Goal: Check status: Check status

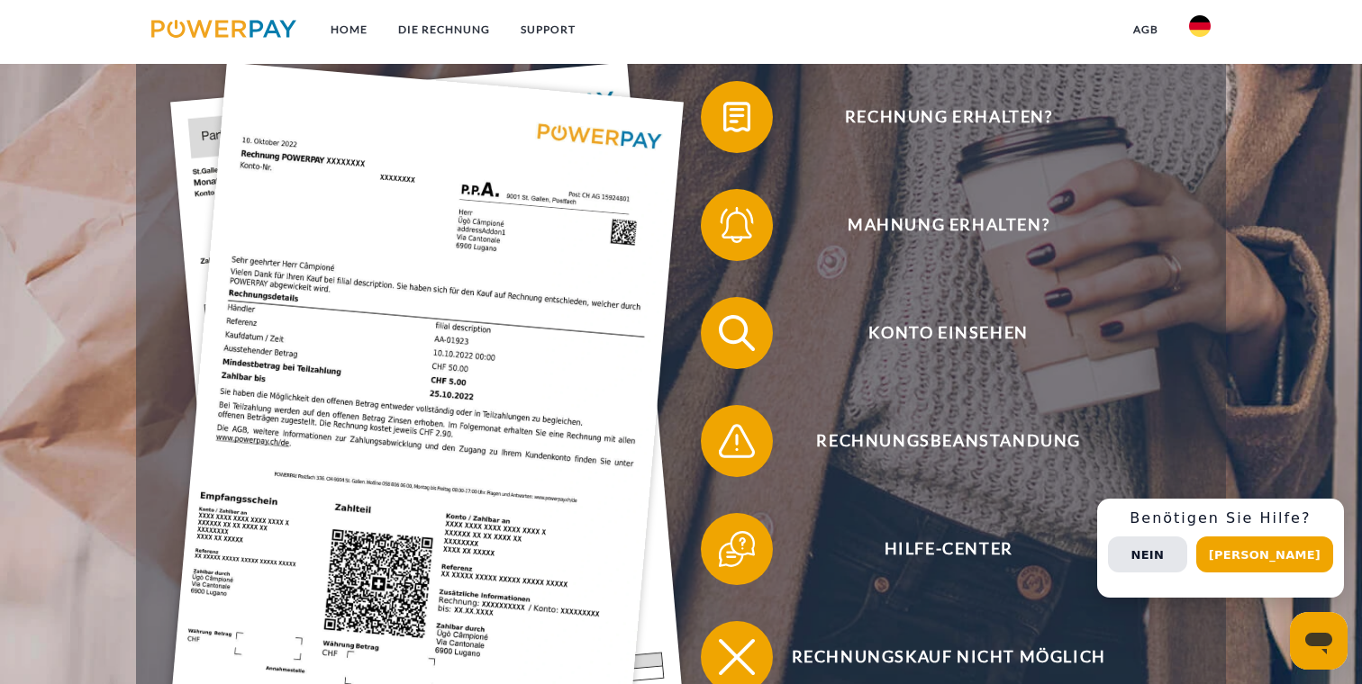
scroll to position [383, 0]
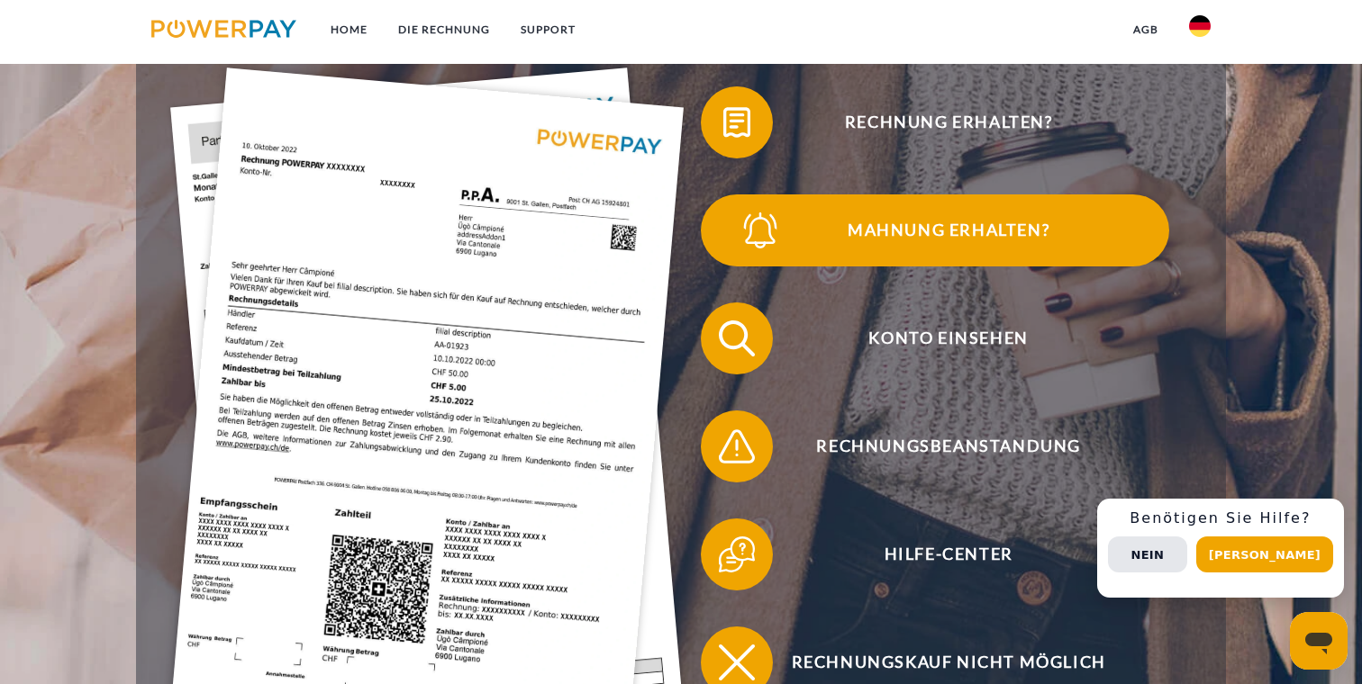
click at [734, 186] on span at bounding box center [733, 230] width 90 height 90
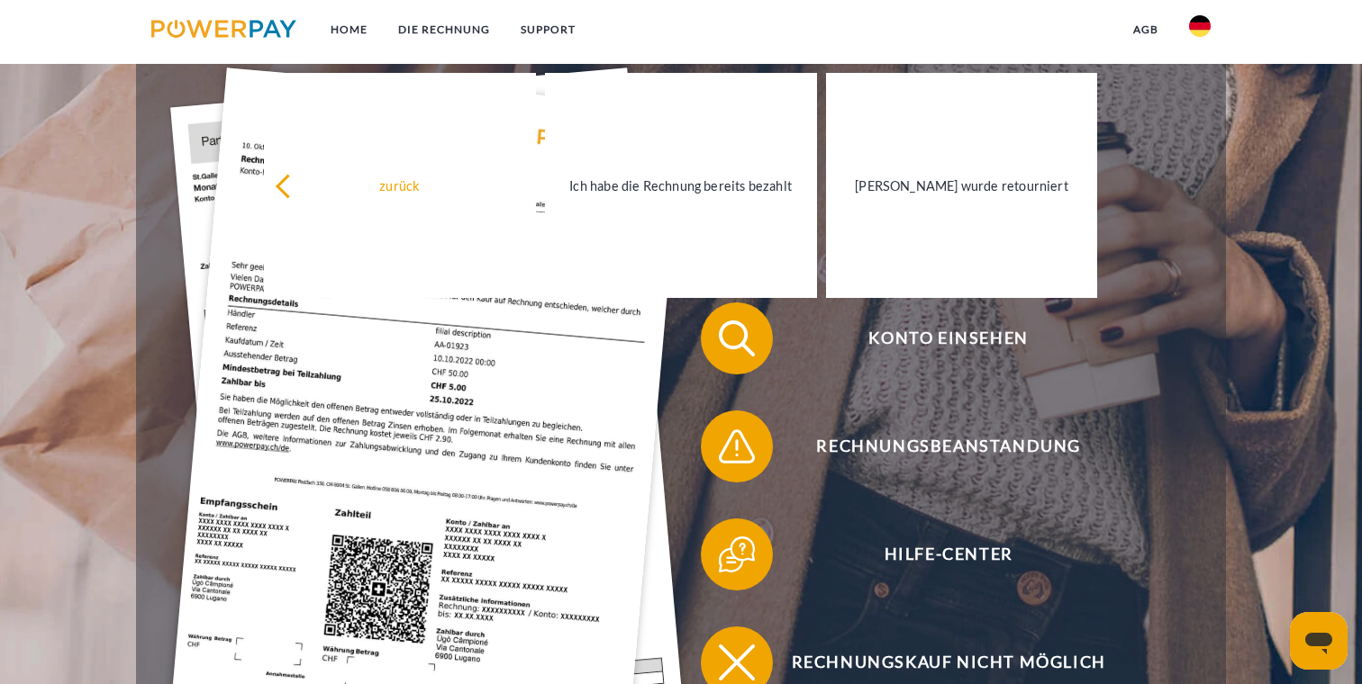
click at [644, 445] on img at bounding box center [426, 411] width 513 height 686
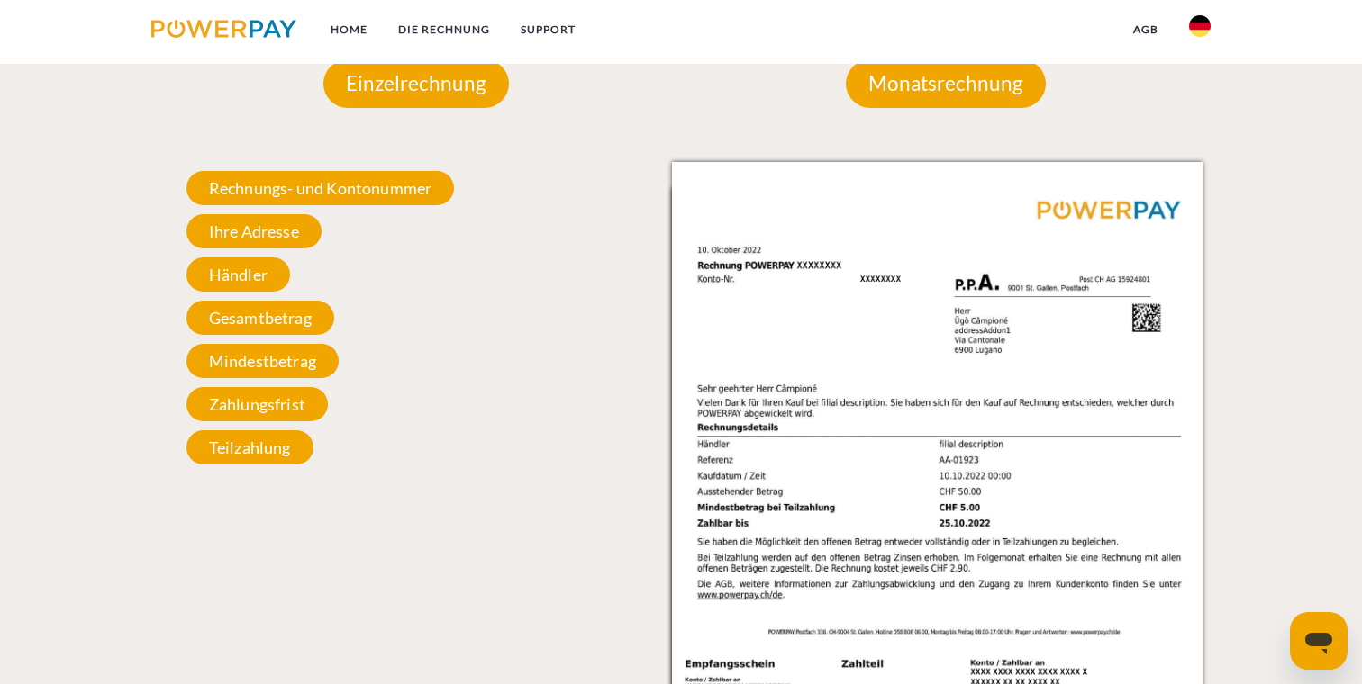
scroll to position [1700, 0]
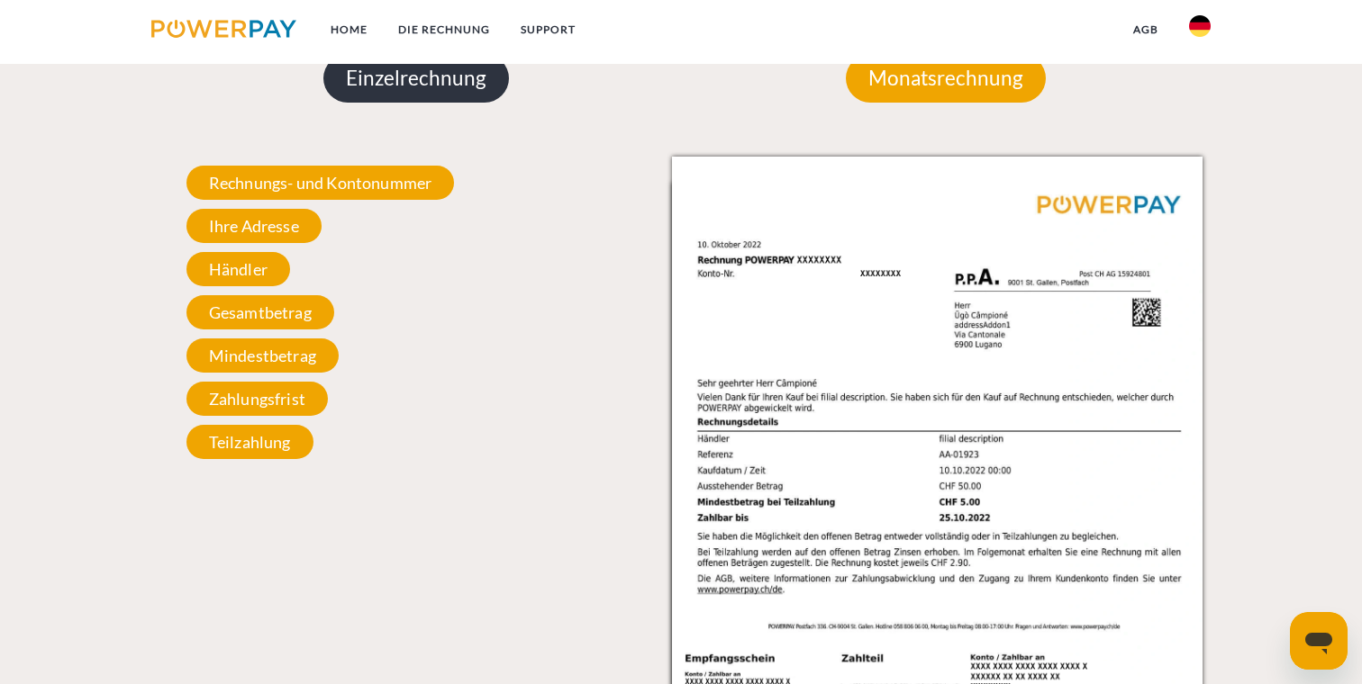
click at [413, 86] on p "Einzelrechnung" at bounding box center [415, 78] width 185 height 49
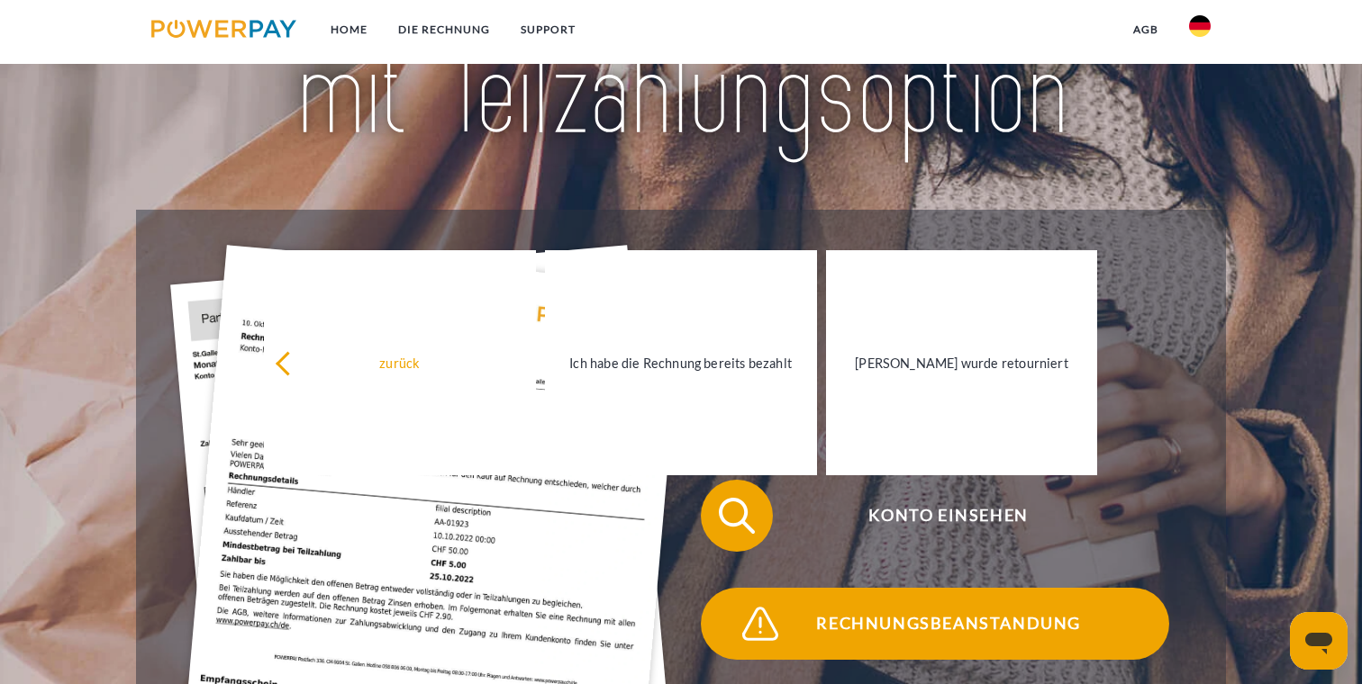
scroll to position [207, 0]
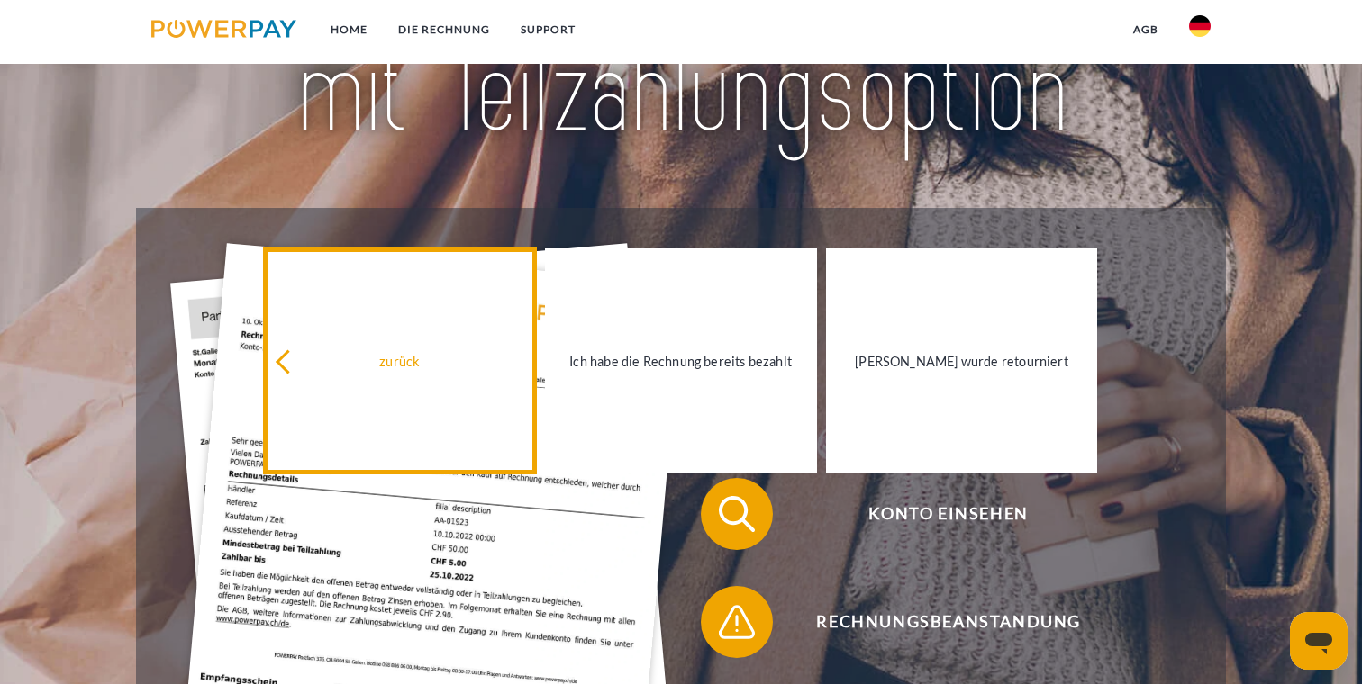
click at [297, 357] on div "zurück" at bounding box center [400, 360] width 250 height 24
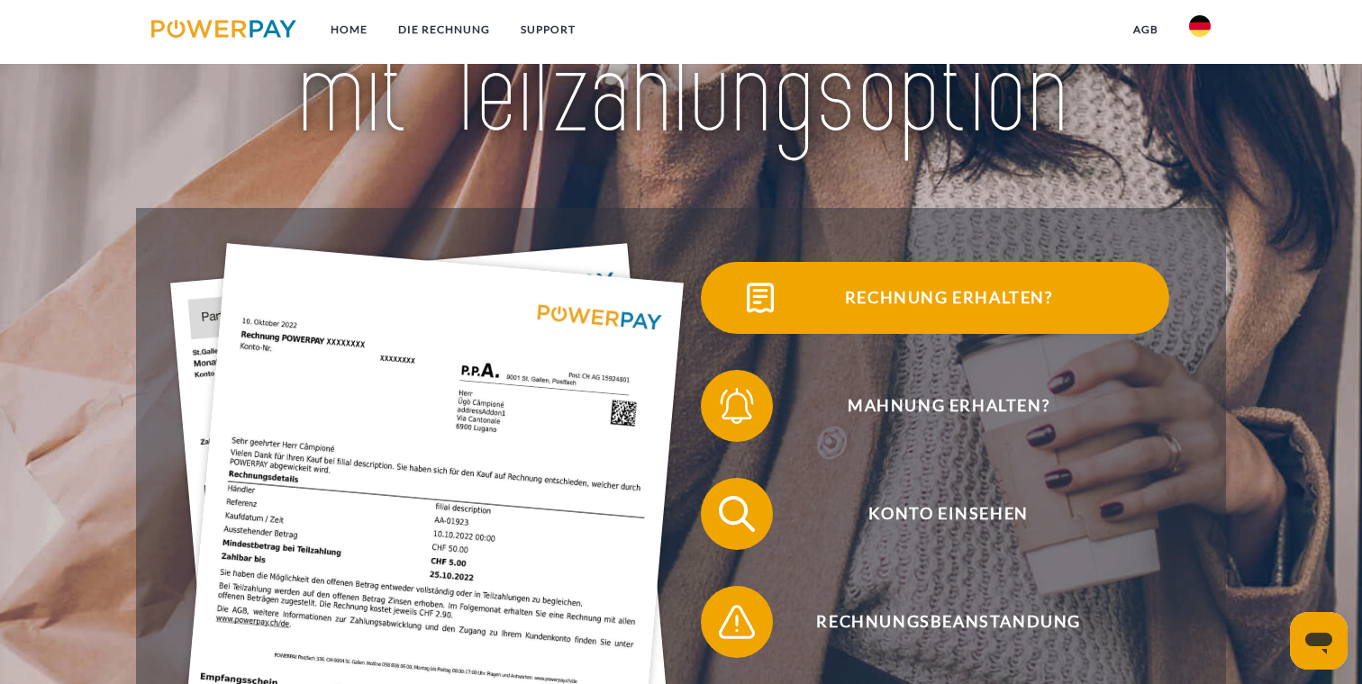
click at [717, 259] on span at bounding box center [733, 298] width 90 height 90
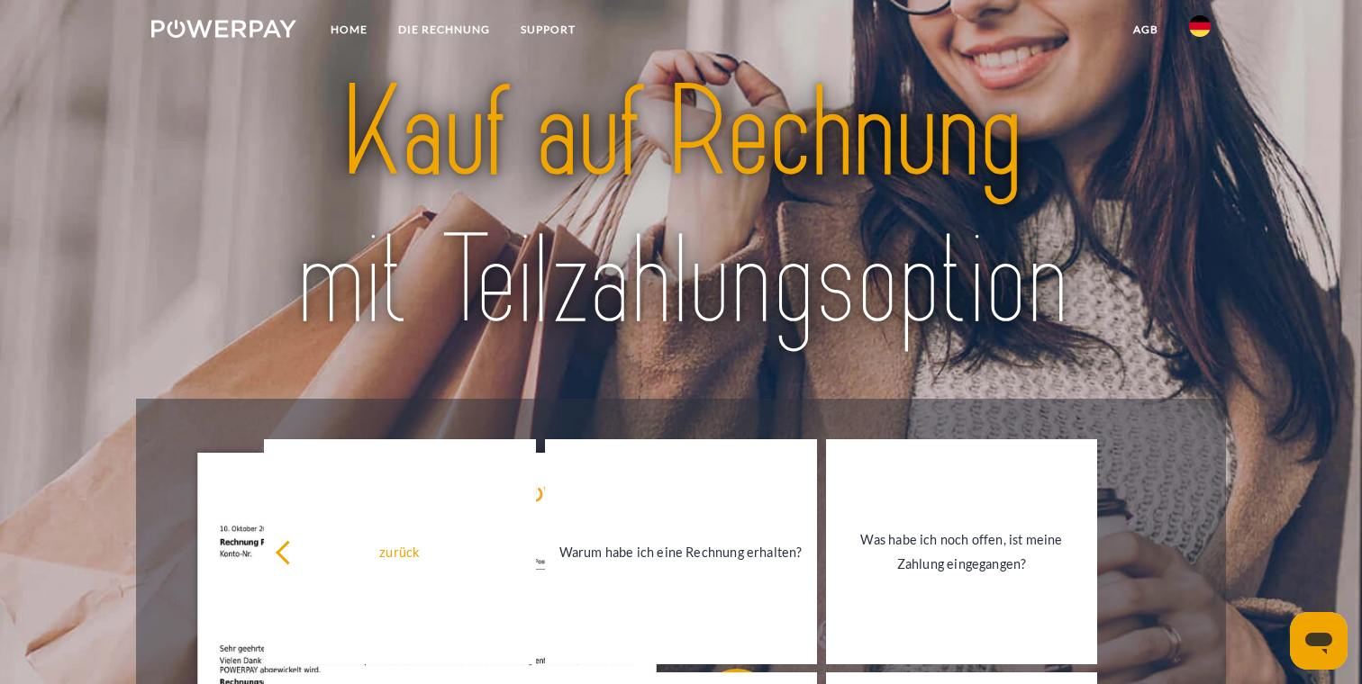
scroll to position [0, 0]
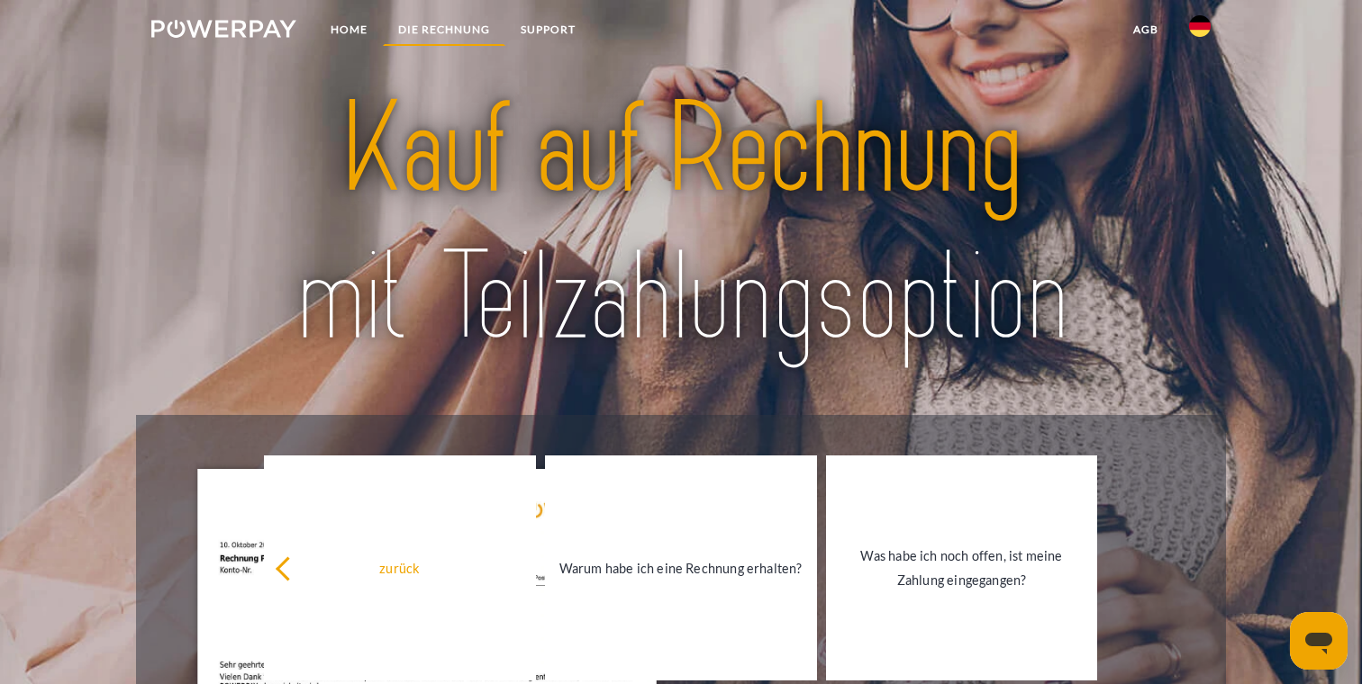
click at [424, 36] on link "DIE RECHNUNG" at bounding box center [444, 30] width 122 height 32
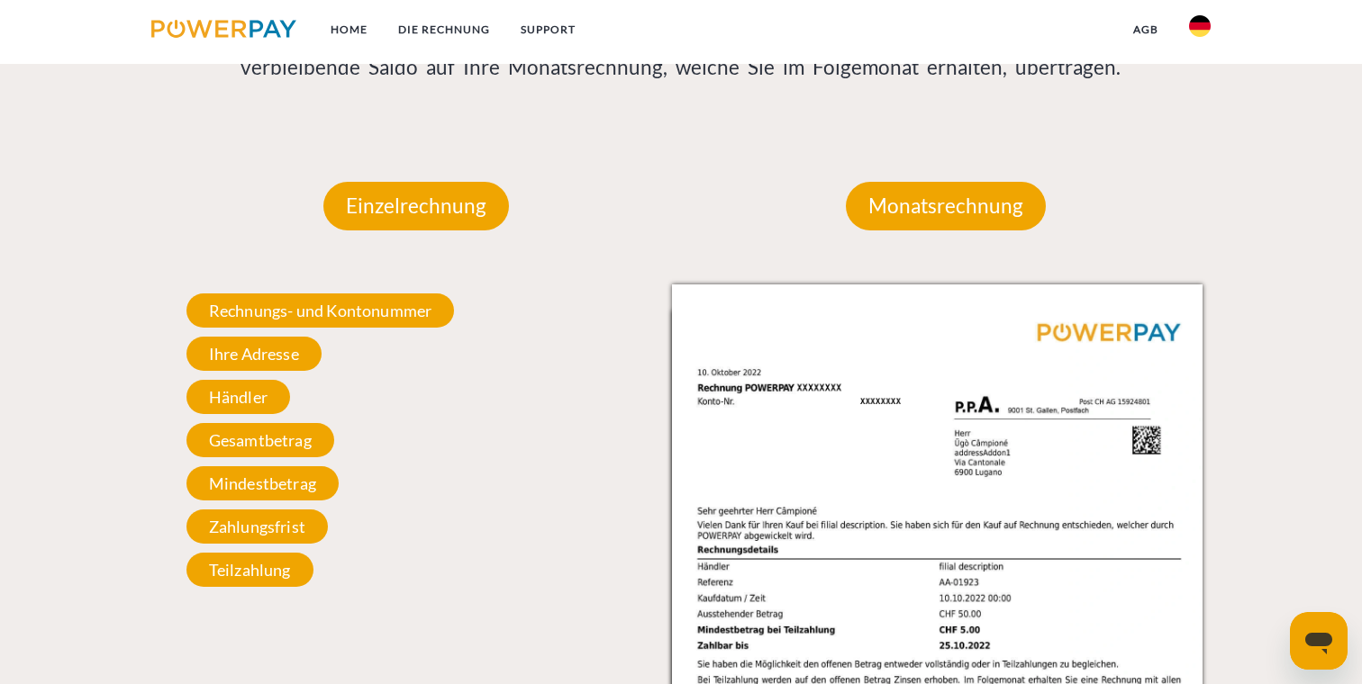
scroll to position [1590, 0]
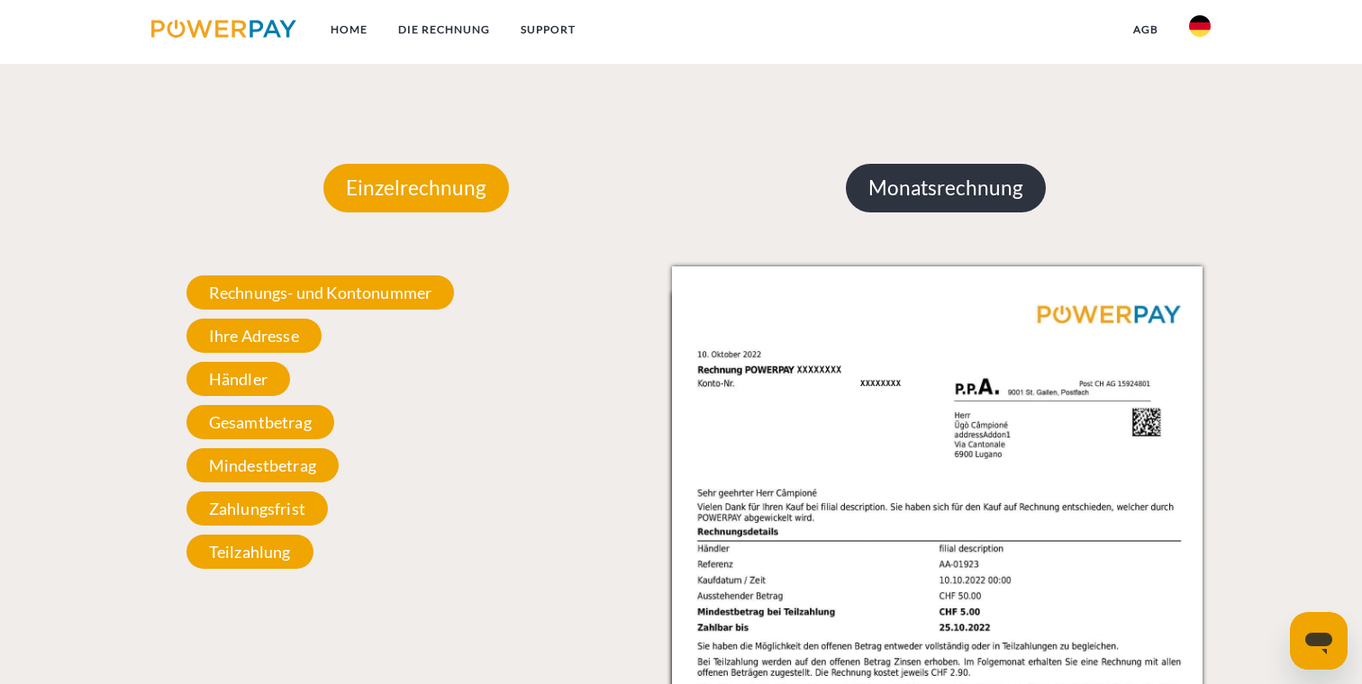
click at [983, 200] on p "Monatsrechnung" at bounding box center [946, 188] width 200 height 49
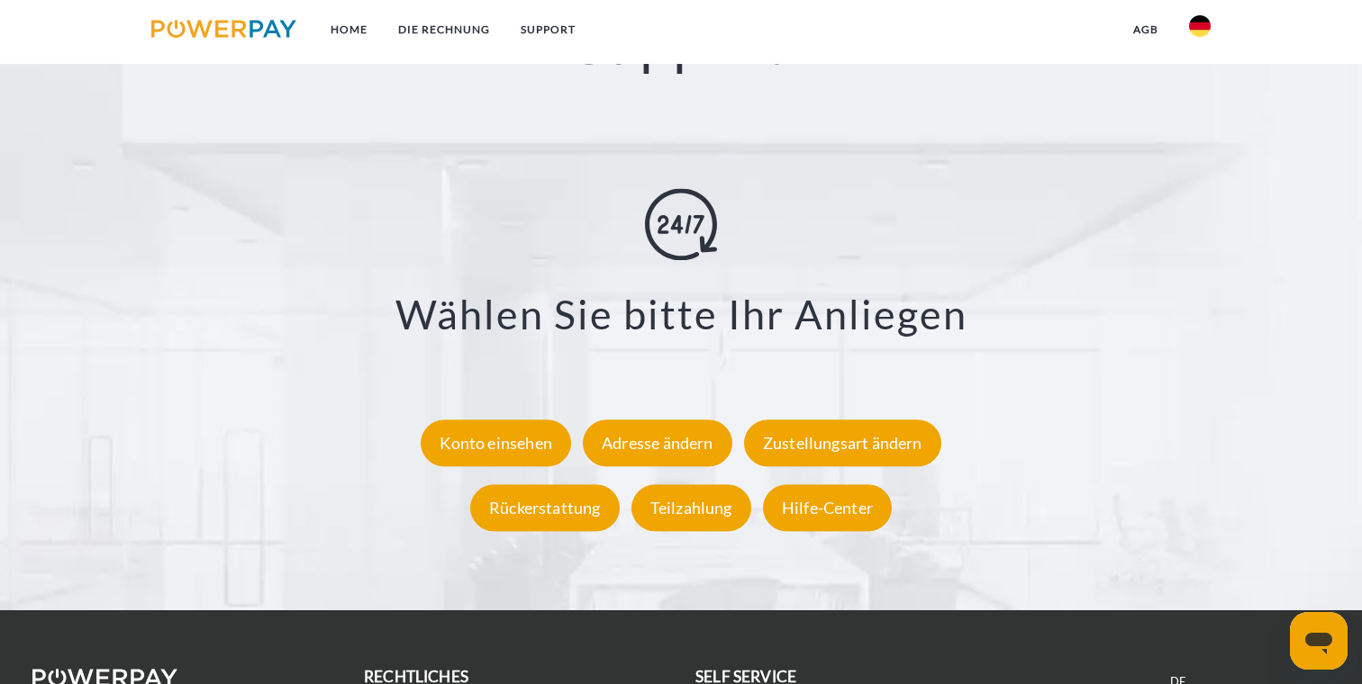
scroll to position [3188, 0]
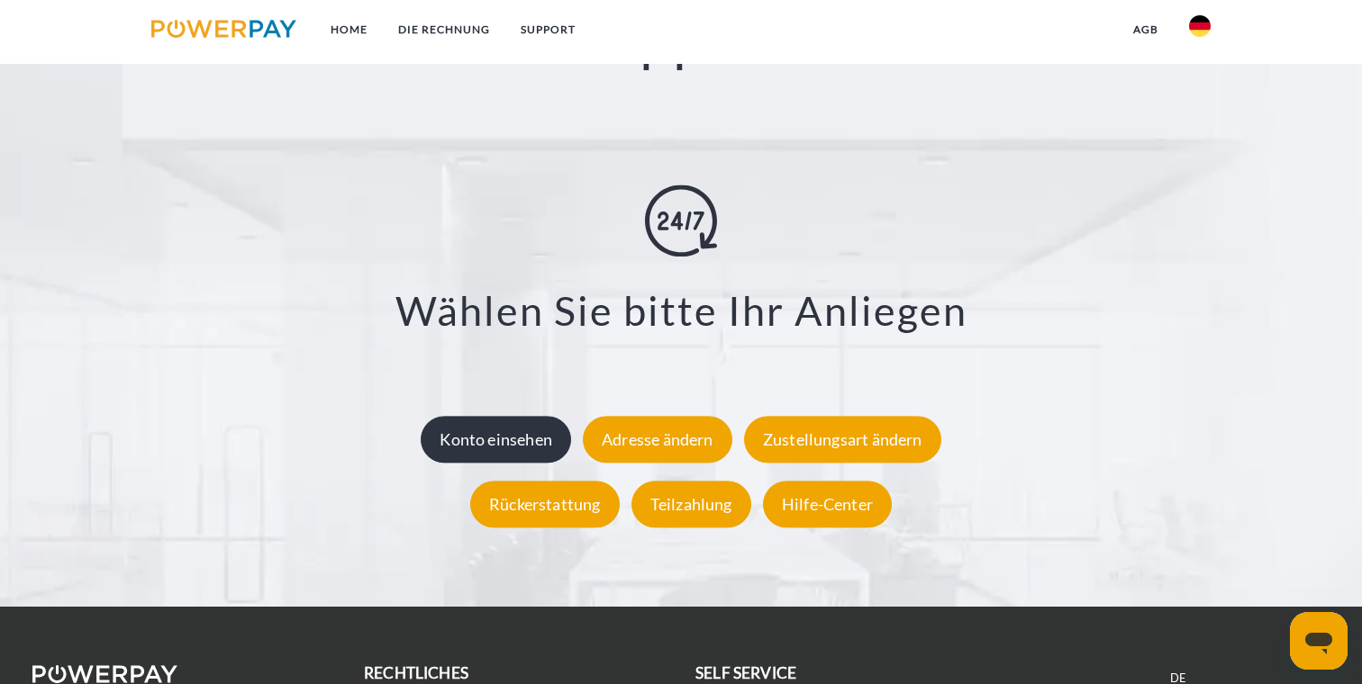
click at [486, 458] on div "Konto einsehen" at bounding box center [496, 440] width 150 height 47
